Goal: Task Accomplishment & Management: Manage account settings

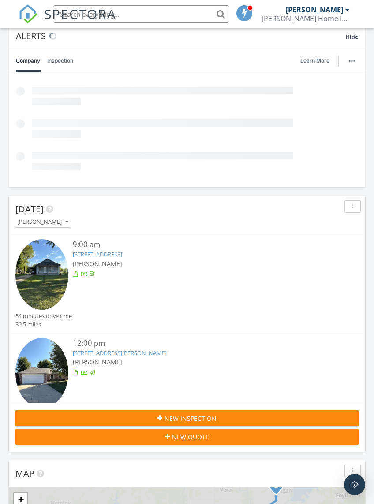
click at [353, 38] on span "Hide" at bounding box center [351, 36] width 12 height 7
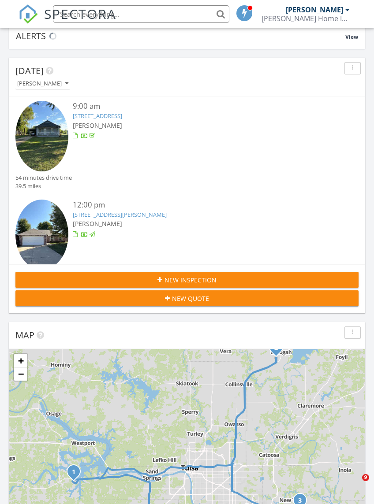
click at [185, 17] on input "text" at bounding box center [141, 14] width 176 height 18
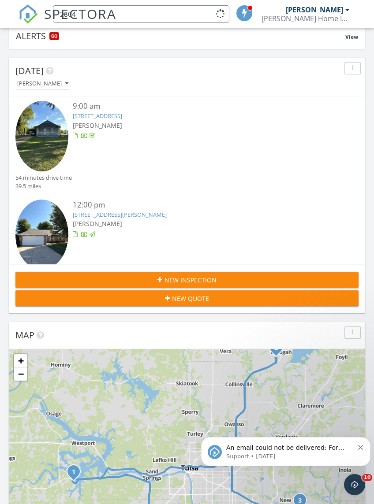
type input "2804"
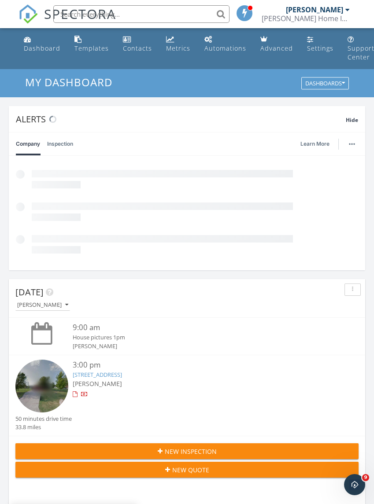
click at [350, 108] on div "Alerts Hide" at bounding box center [187, 119] width 356 height 26
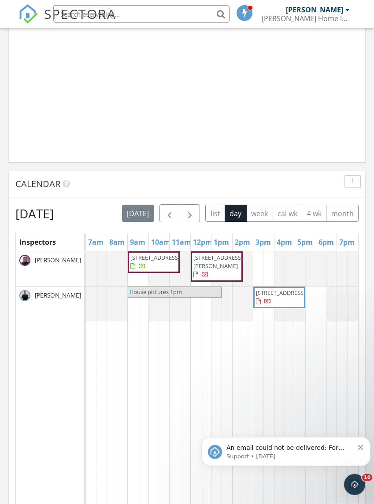
scroll to position [768, 0]
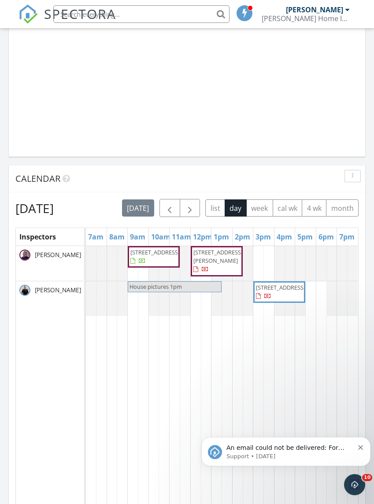
click at [358, 447] on icon "Dismiss notification" at bounding box center [360, 447] width 5 height 5
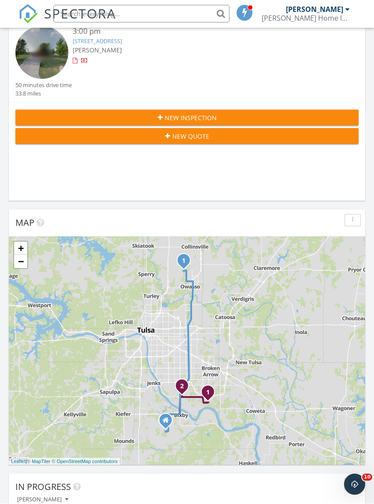
click at [174, 16] on input "text" at bounding box center [141, 14] width 176 height 18
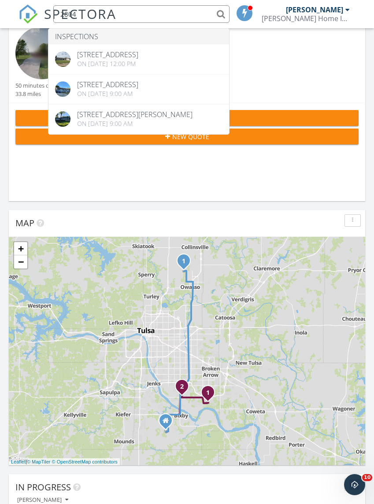
type input "2804"
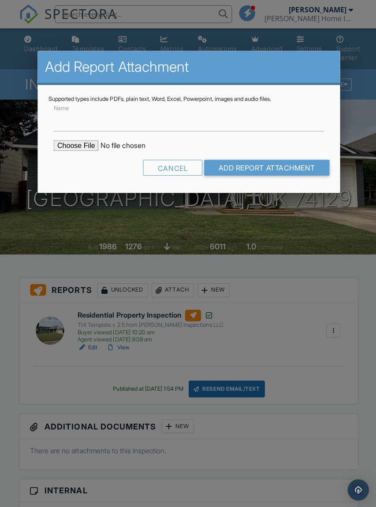
click at [66, 149] on input "file" at bounding box center [128, 145] width 150 height 11
type input "C:\fakepath\ODAFF-1-2804 S 125th E Ave.pdf"
click at [293, 168] on input "Add Report Attachment" at bounding box center [265, 167] width 125 height 16
